Goal: Task Accomplishment & Management: Use online tool/utility

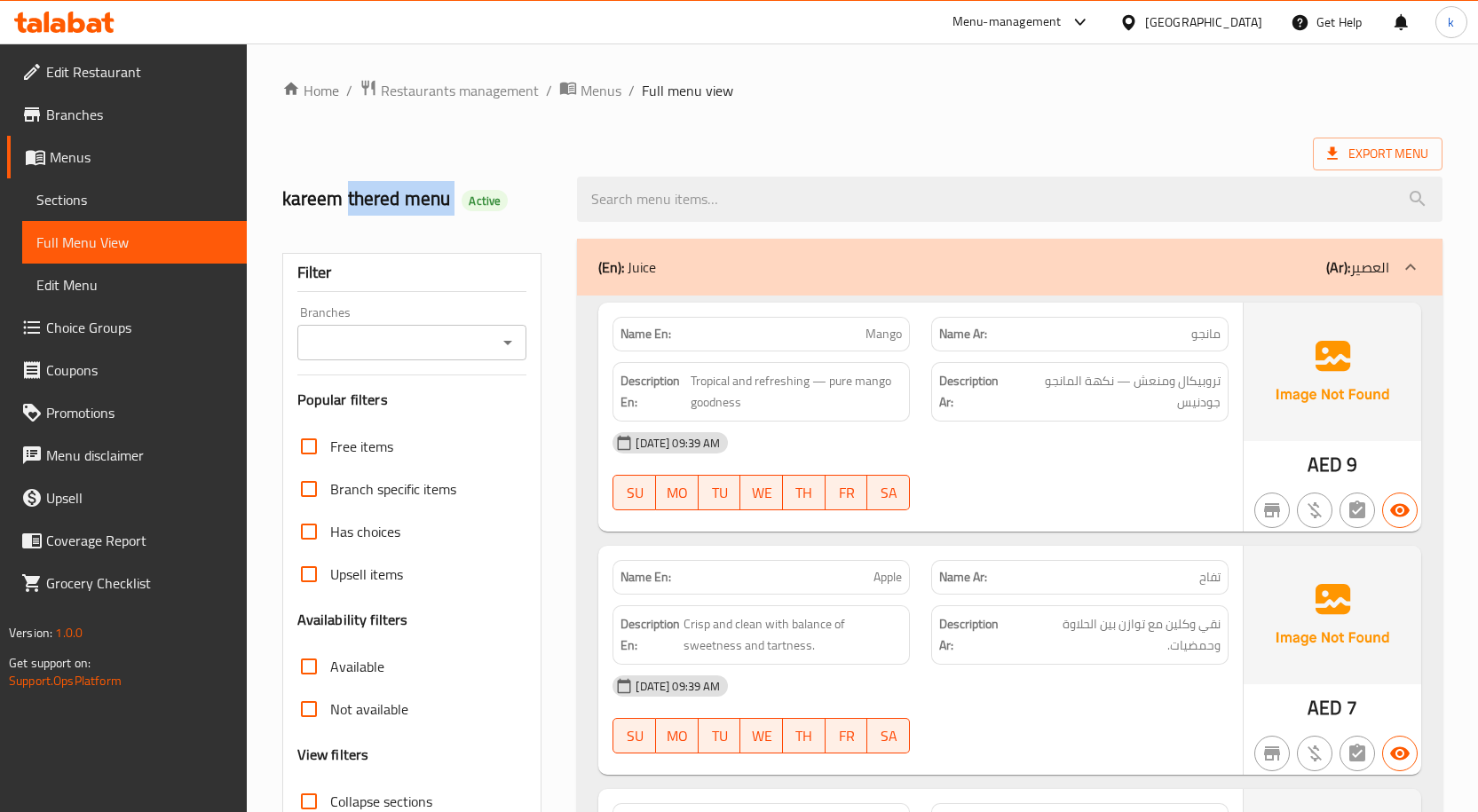
click at [119, 121] on span "Branches" at bounding box center [139, 115] width 186 height 21
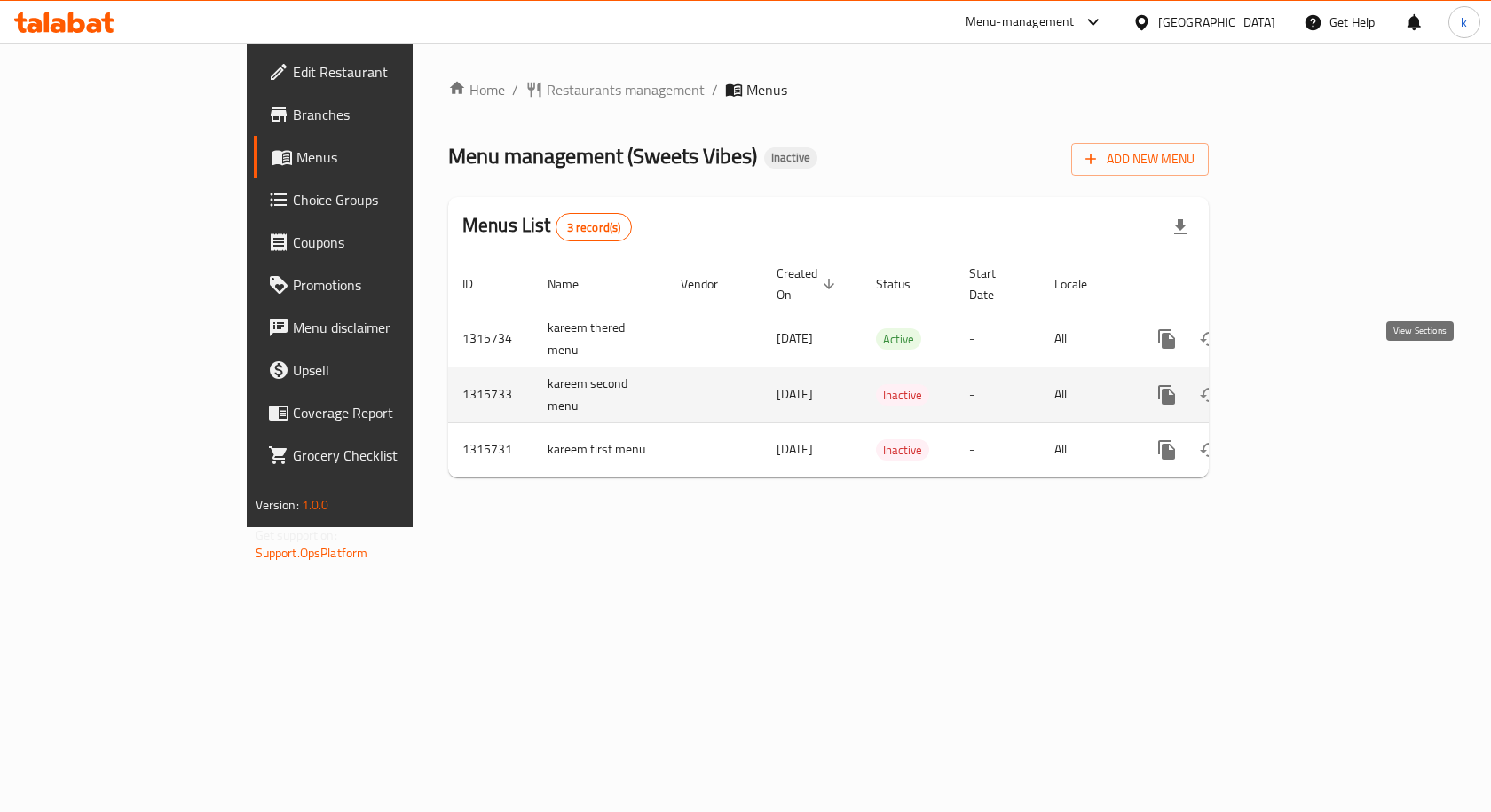
click at [1316, 386] on link "enhanced table" at bounding box center [1295, 395] width 42 height 42
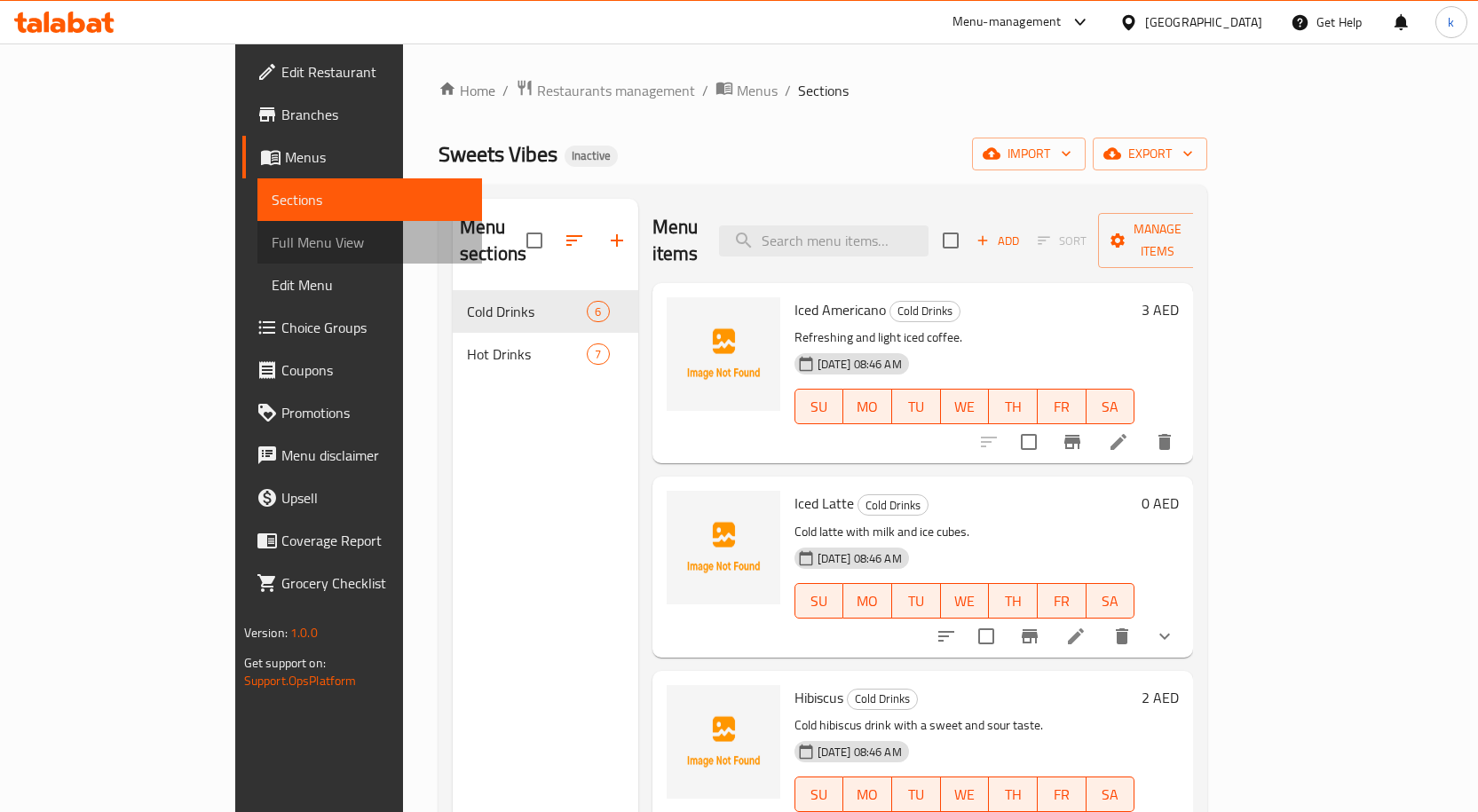
click at [271, 237] on span "Full Menu View" at bounding box center [369, 242] width 196 height 21
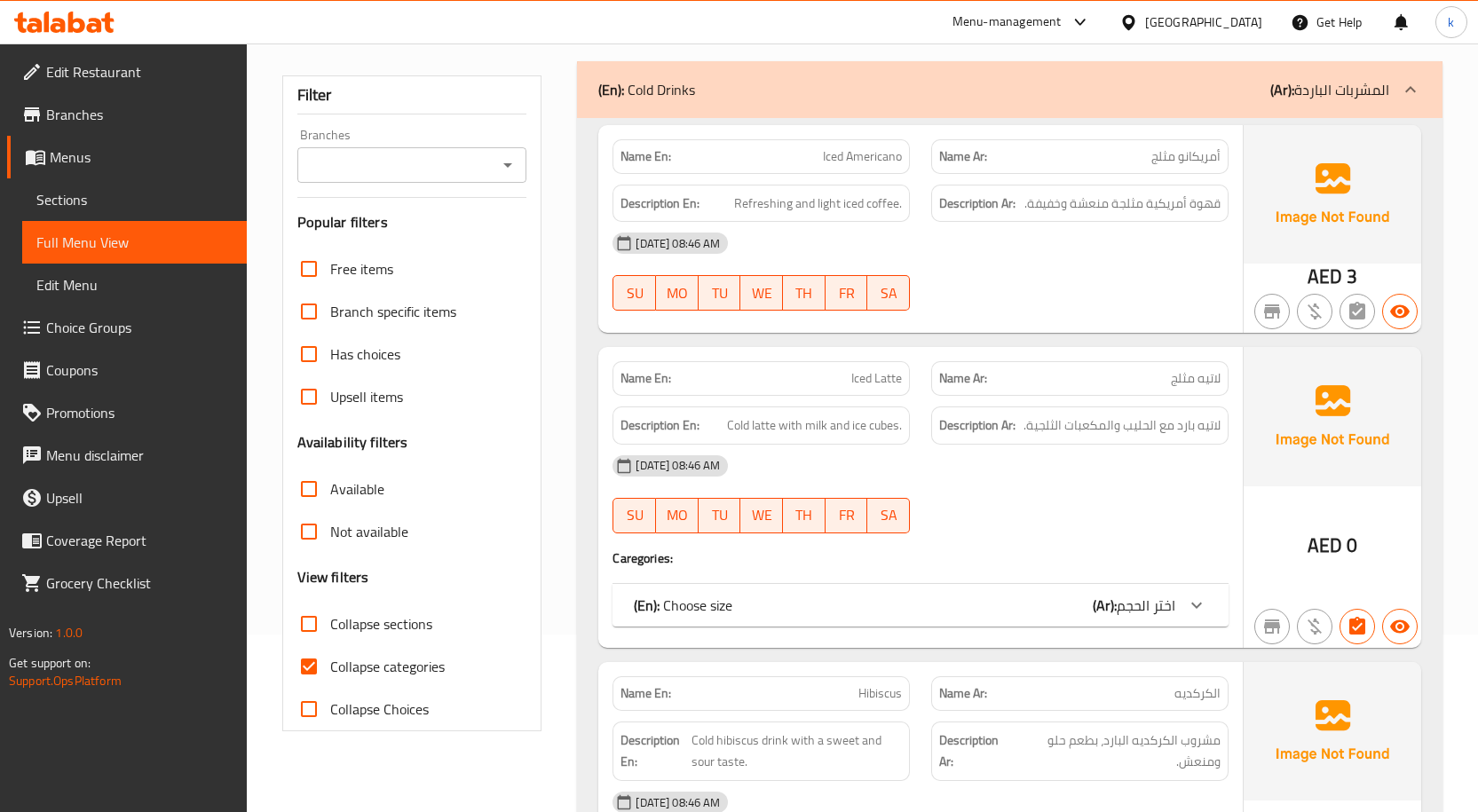
scroll to position [355, 0]
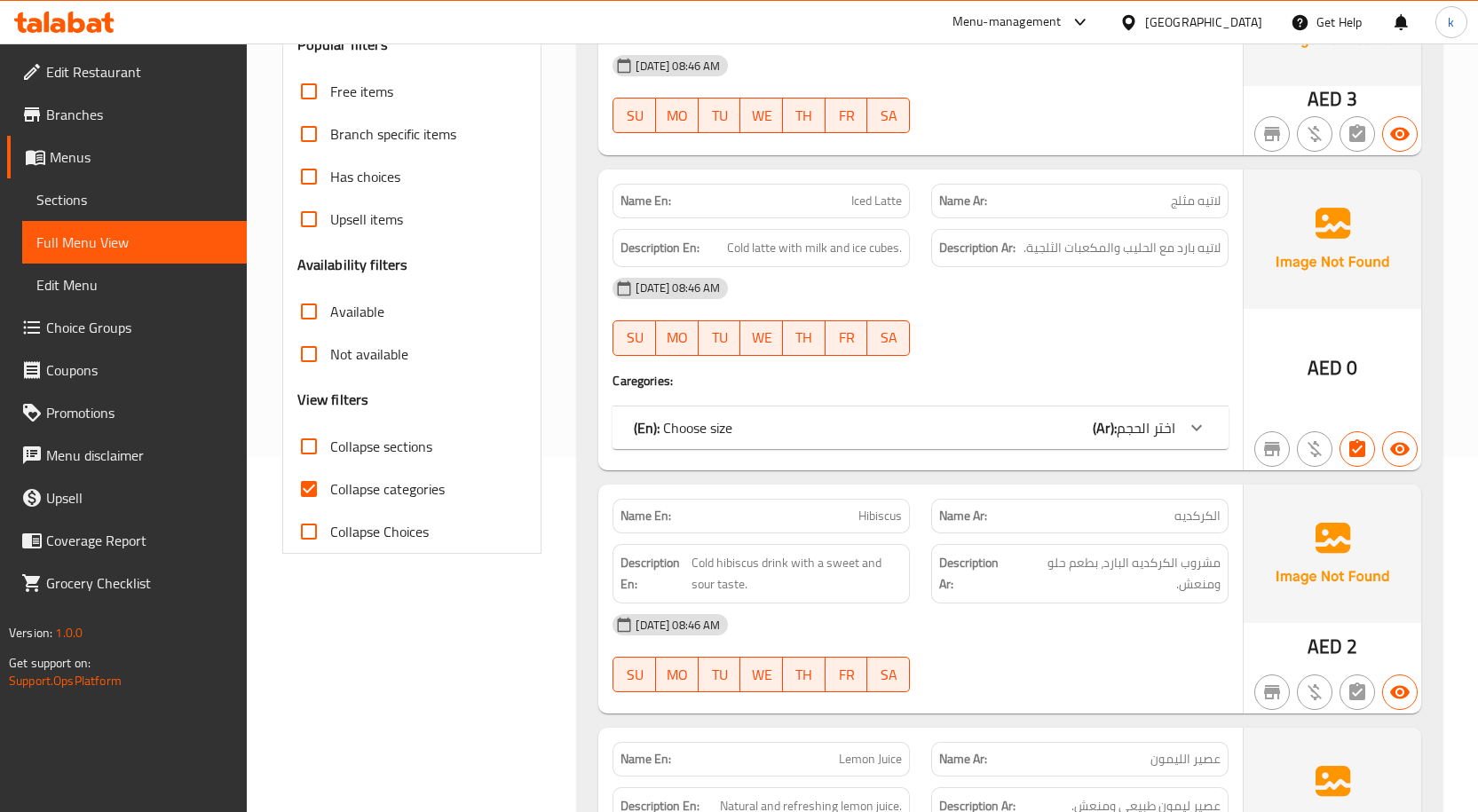
click at [354, 491] on span "Collapse categories" at bounding box center [387, 489] width 115 height 21
click at [330, 491] on input "Collapse categories" at bounding box center [309, 489] width 43 height 42
checkbox input "false"
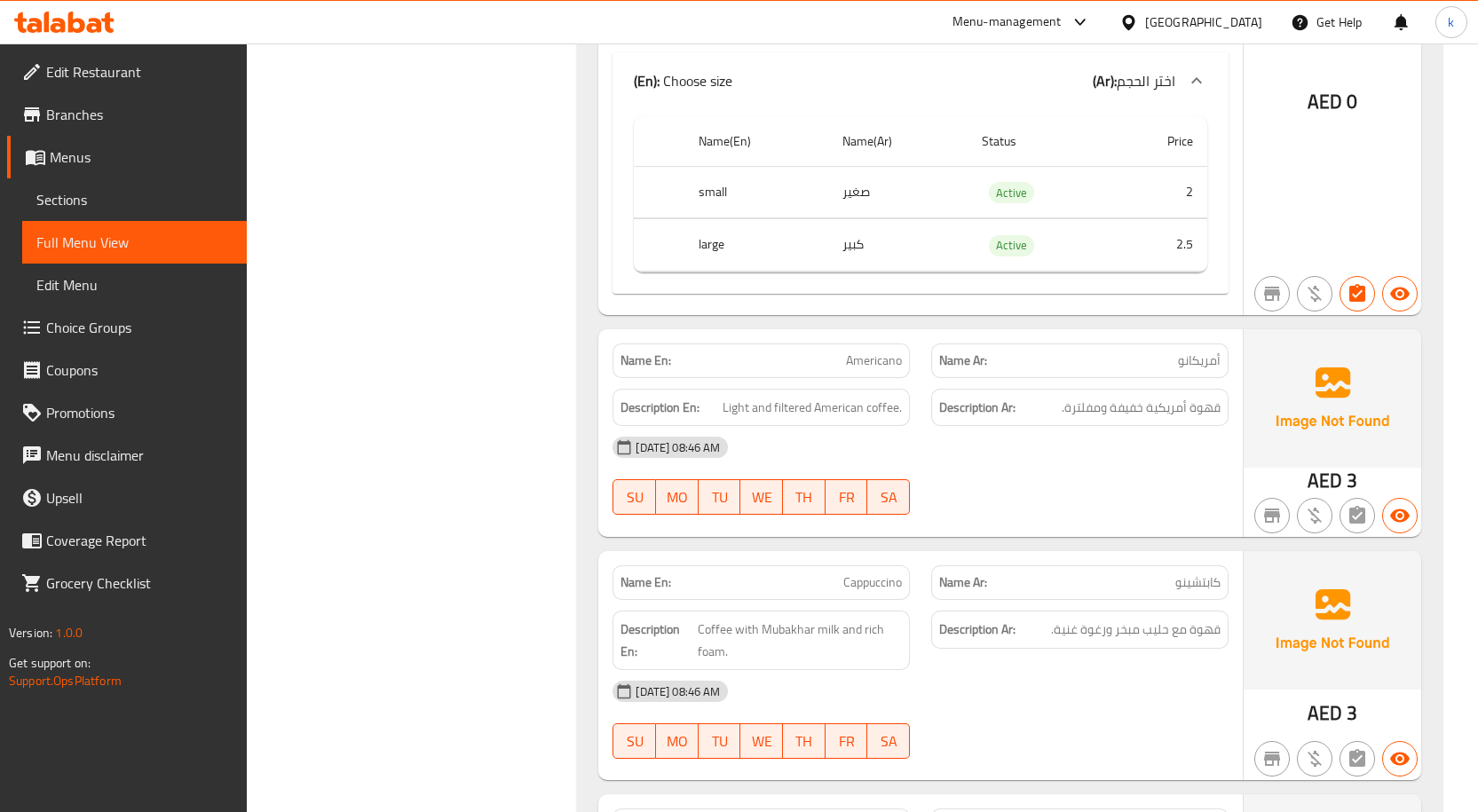
scroll to position [2840, 0]
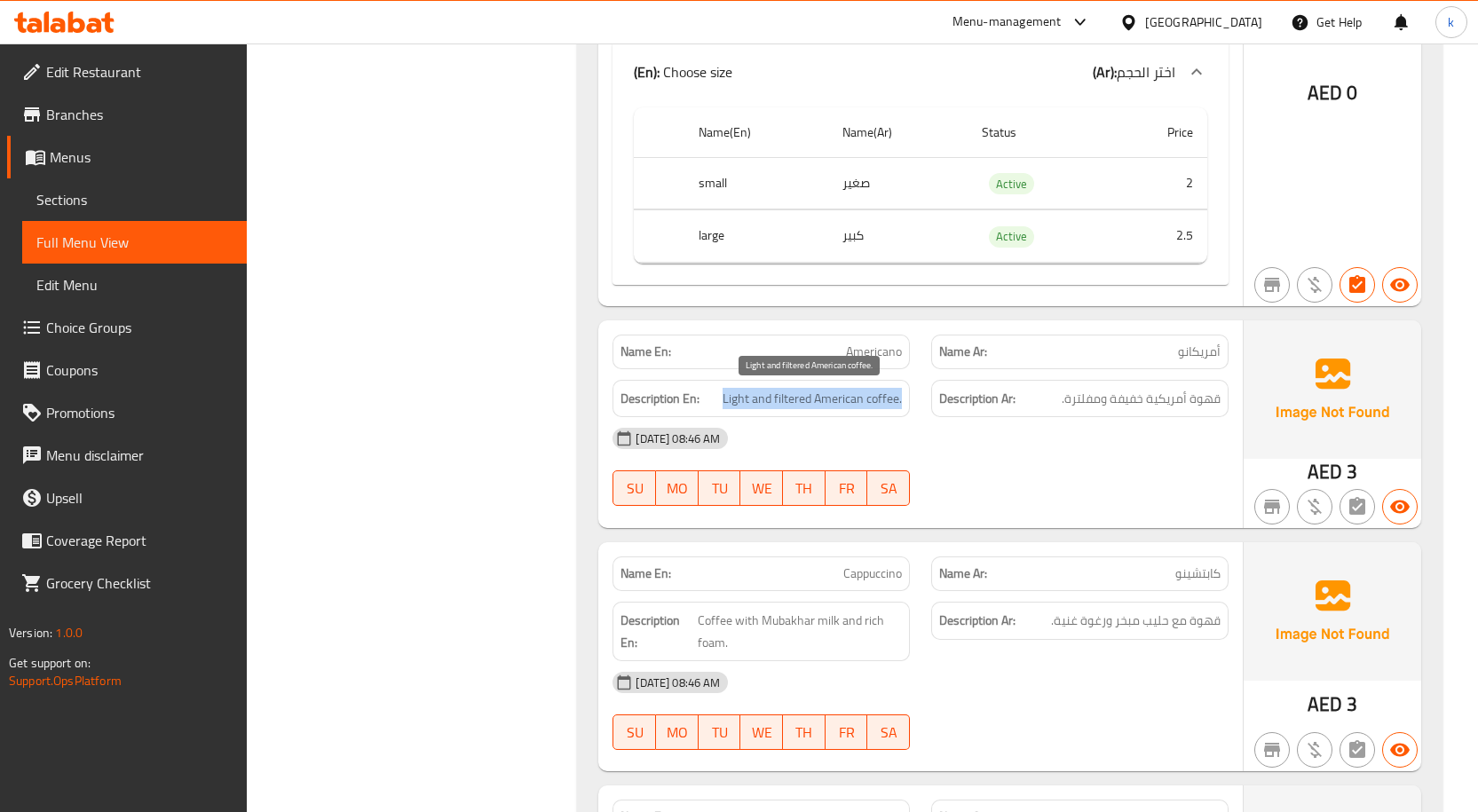
drag, startPoint x: 724, startPoint y: 396, endPoint x: 901, endPoint y: 405, distance: 177.2
click at [901, 405] on span "Light and filtered American coffee." at bounding box center [812, 399] width 180 height 22
copy span "Light and filtered American coffee."
click at [867, 421] on div "[DATE] 08:46 AM" at bounding box center [921, 438] width 638 height 42
drag, startPoint x: 719, startPoint y: 399, endPoint x: 902, endPoint y: 400, distance: 183.0
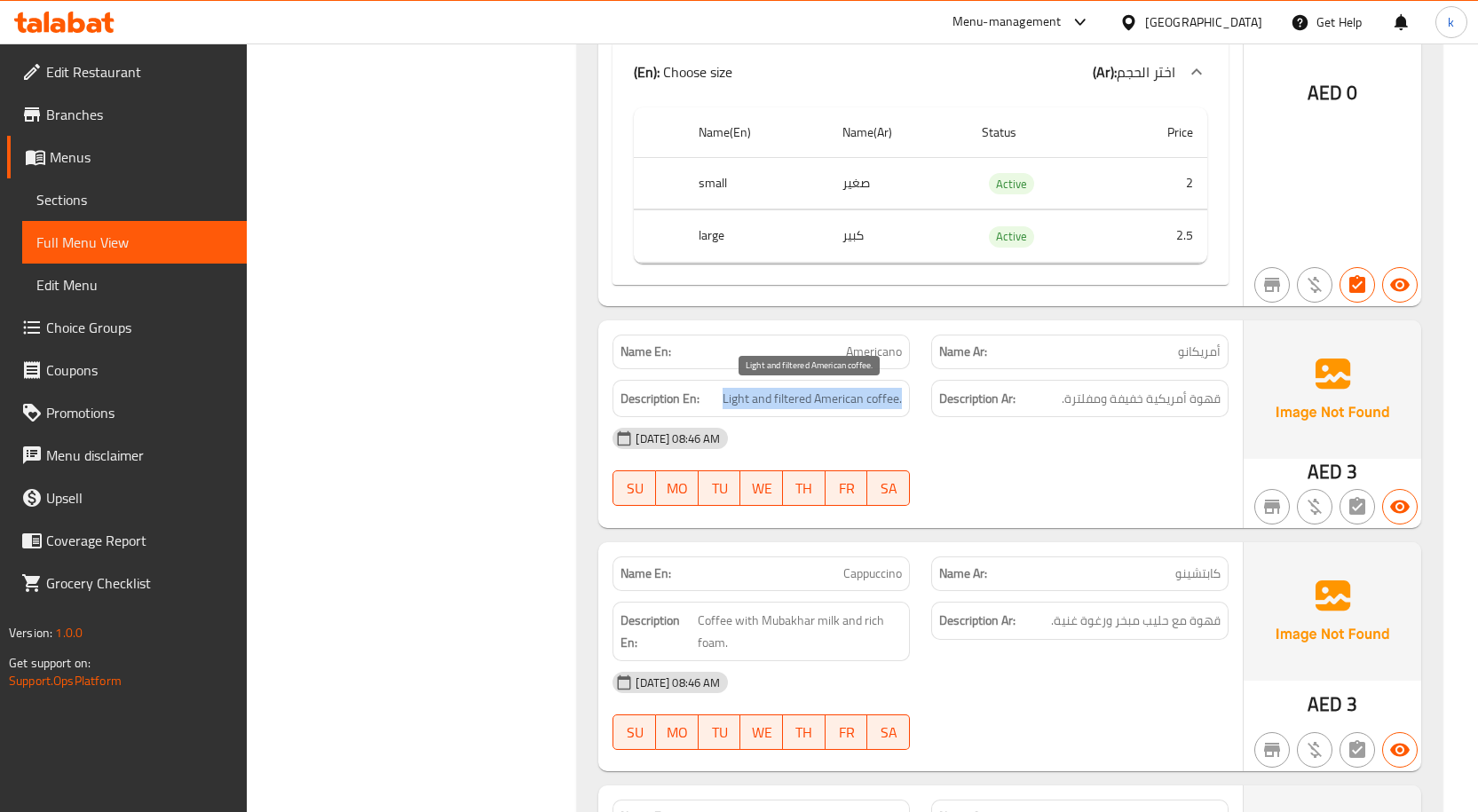
click at [902, 400] on h6 "Description En: Light and filtered American coffee." at bounding box center [760, 399] width 281 height 22
copy span "Light and filtered American coffee."
click at [892, 355] on span "Americano" at bounding box center [874, 351] width 56 height 18
copy span "Americano"
